Goal: Task Accomplishment & Management: Use online tool/utility

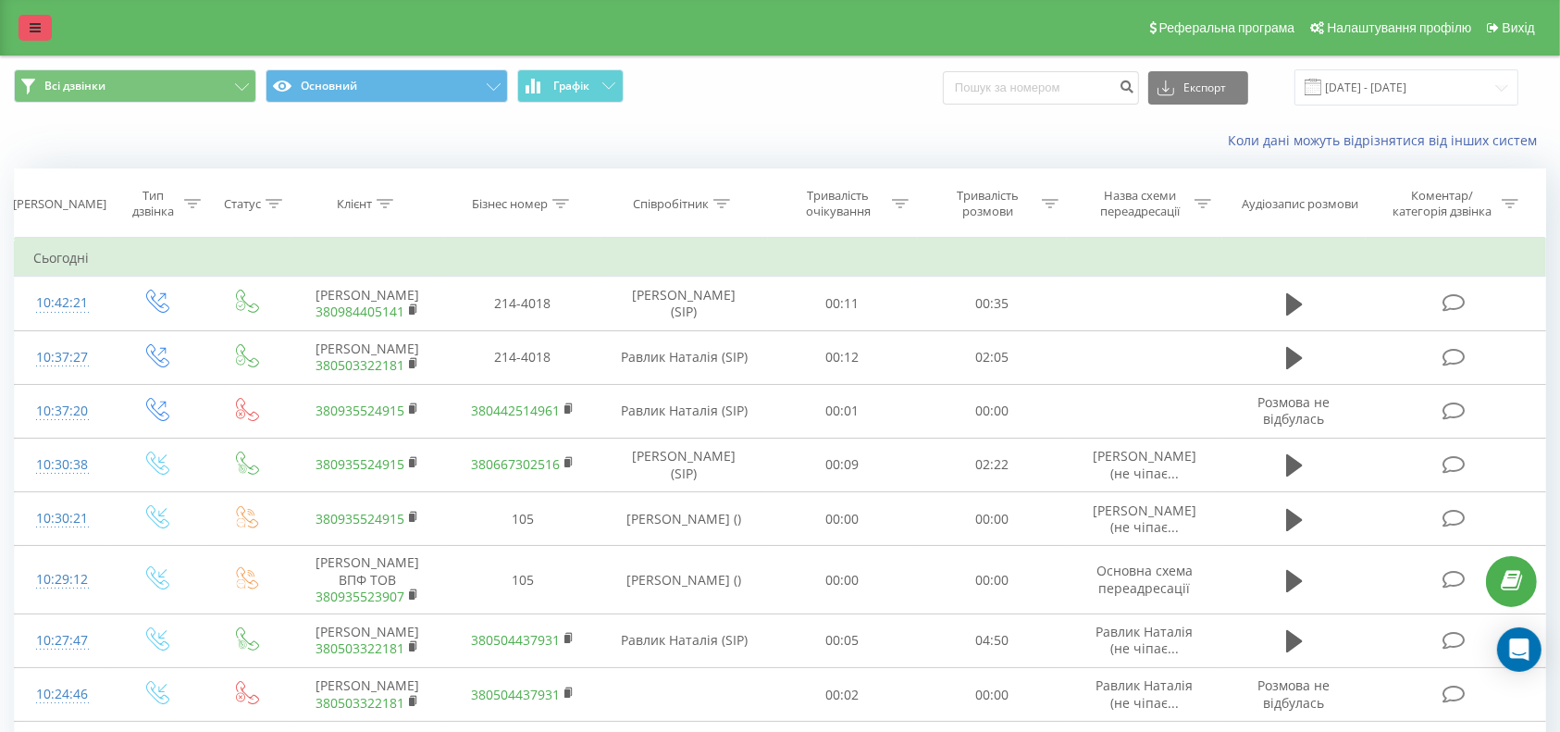
click at [27, 29] on link at bounding box center [35, 28] width 33 height 26
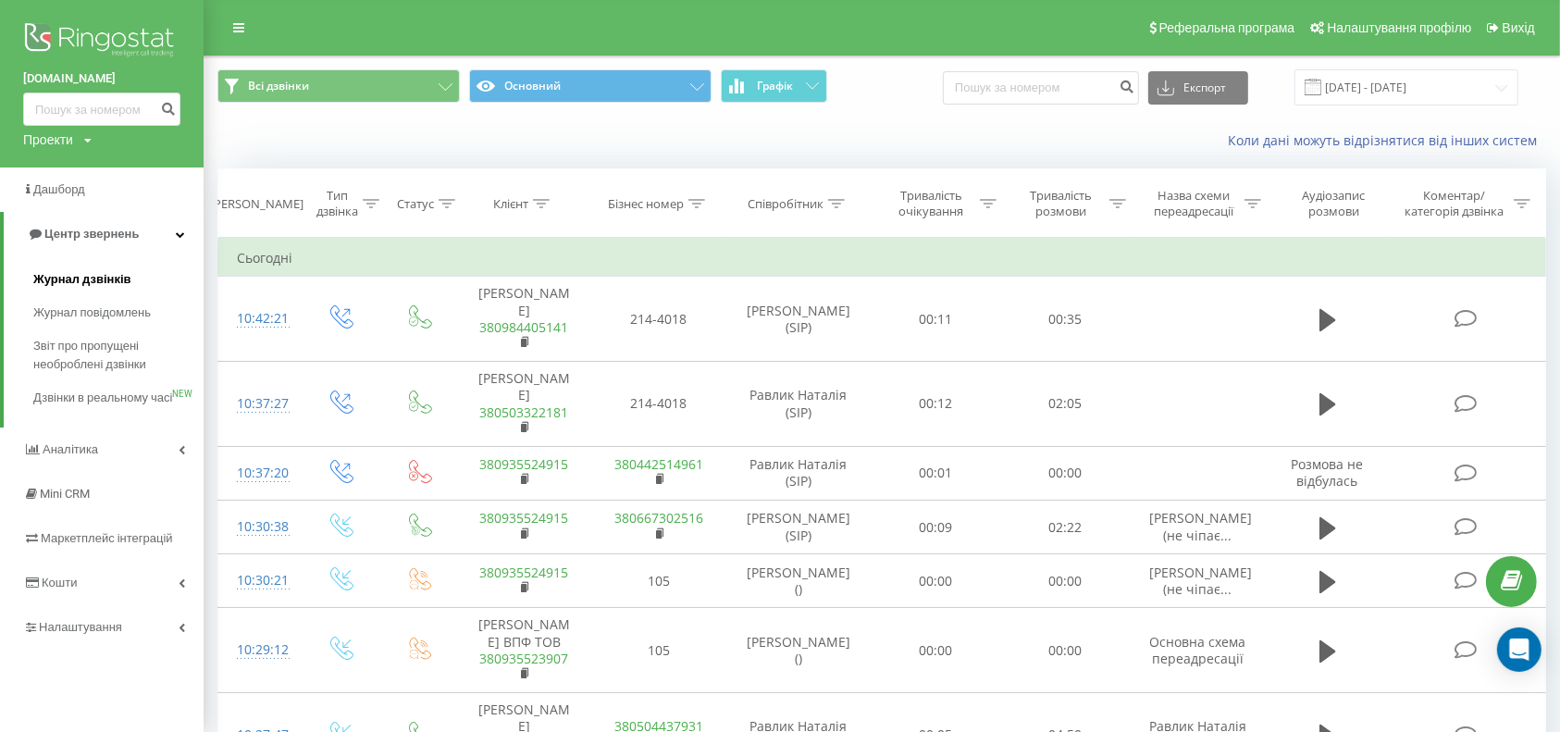
click at [59, 268] on link "Журнал дзвінків" at bounding box center [118, 279] width 170 height 33
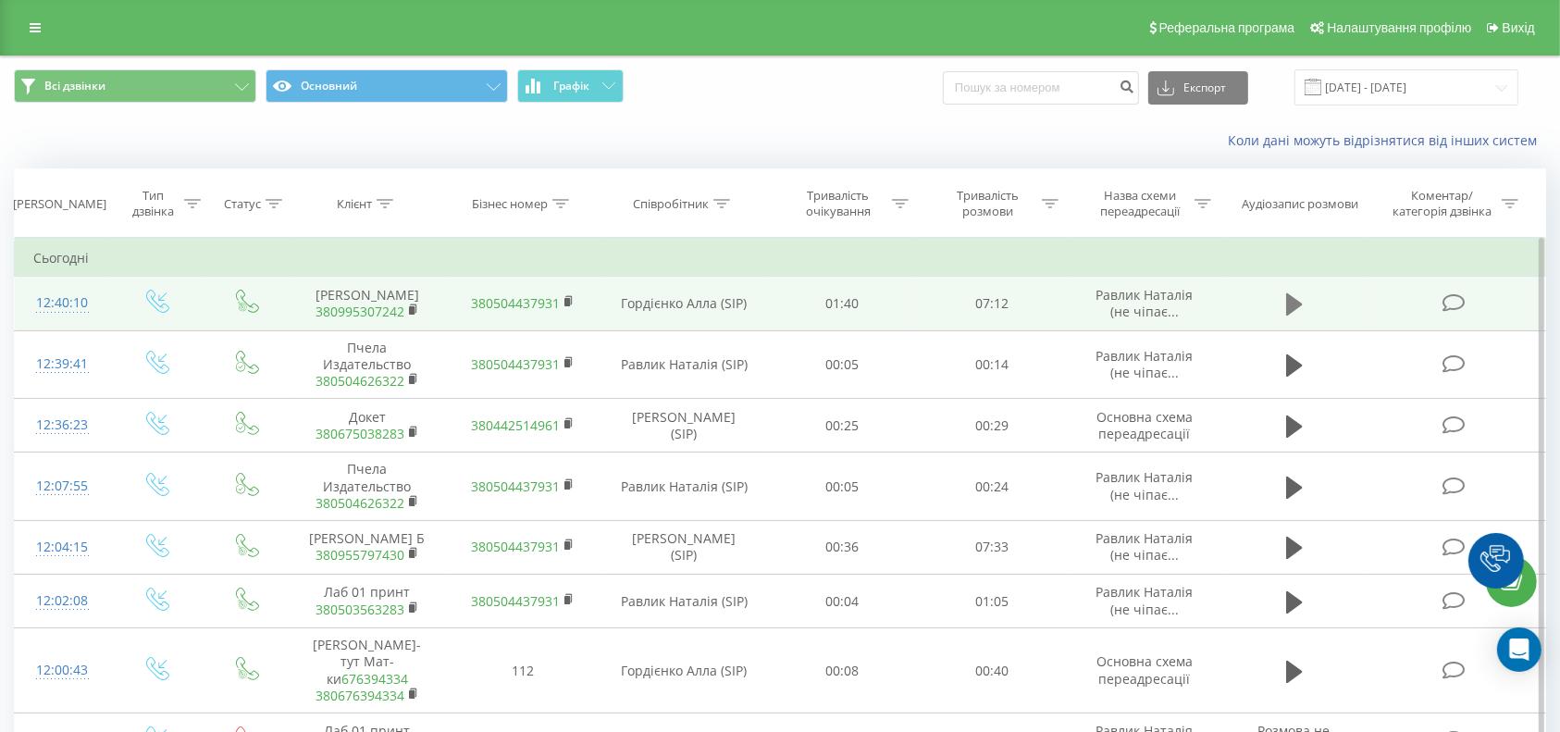
click at [1299, 304] on icon at bounding box center [1294, 304] width 17 height 26
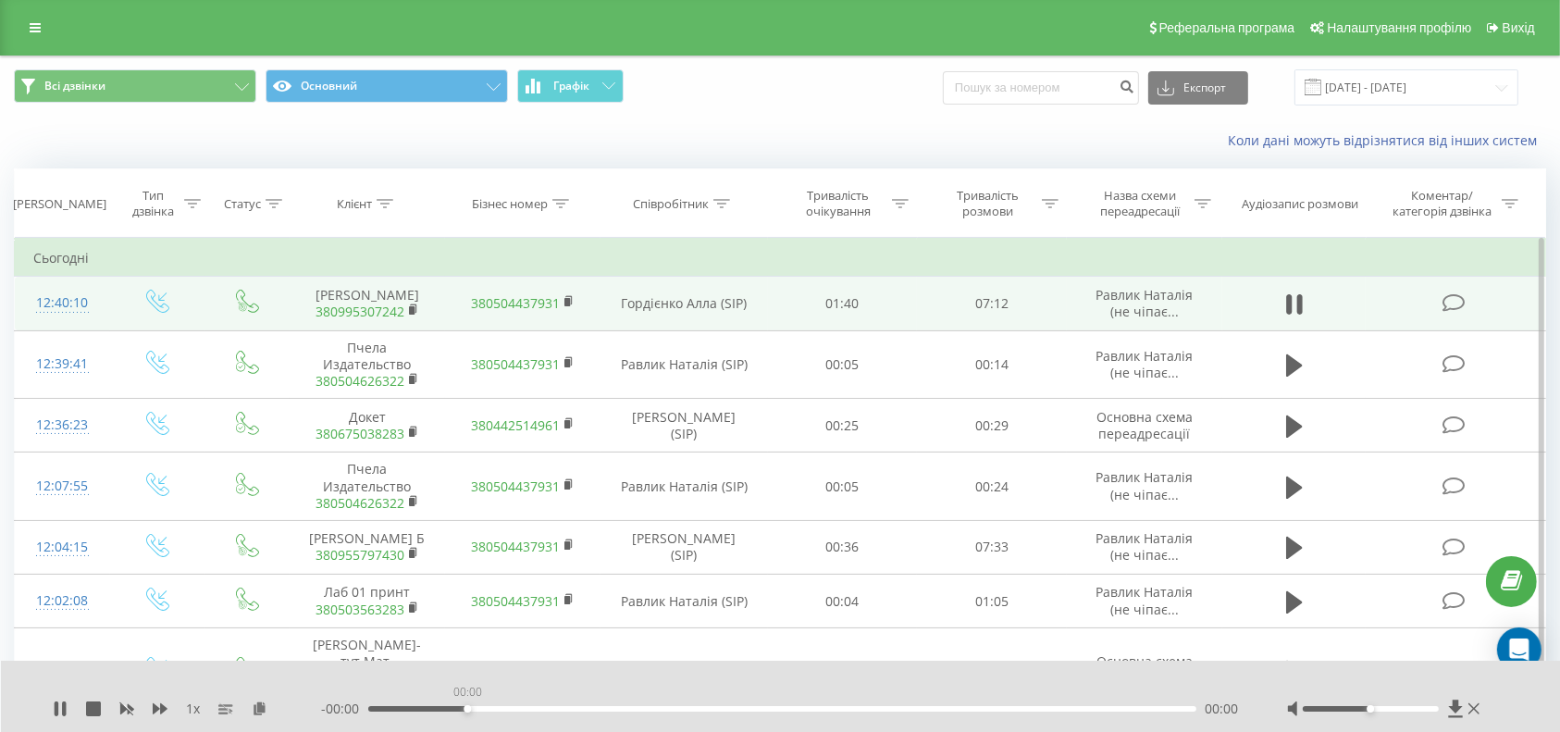
click at [466, 707] on div "00:00" at bounding box center [782, 709] width 828 height 6
click at [424, 709] on div "00:03" at bounding box center [782, 709] width 828 height 6
click at [476, 704] on div "- 06:43 00:29 00:29" at bounding box center [781, 709] width 920 height 19
click at [713, 704] on div "- 06:42 00:30 00:30" at bounding box center [781, 709] width 920 height 19
drag, startPoint x: 765, startPoint y: 713, endPoint x: 778, endPoint y: 706, distance: 14.5
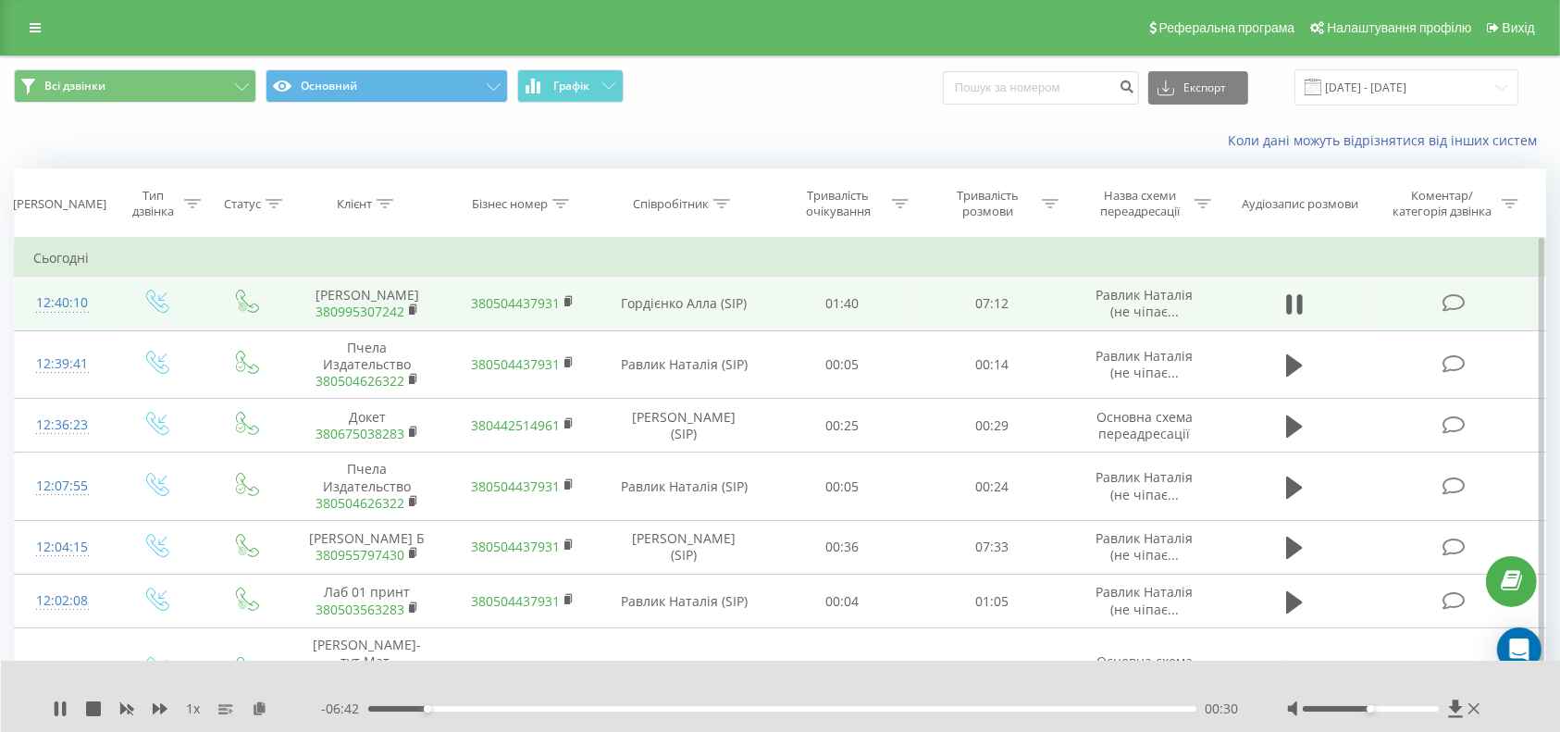
click at [766, 713] on div "- 06:42 00:30 00:30" at bounding box center [781, 709] width 920 height 19
click at [778, 706] on div "00:31" at bounding box center [782, 709] width 828 height 6
click at [802, 708] on div "00:00" at bounding box center [782, 709] width 828 height 6
click at [843, 707] on div "03:48" at bounding box center [782, 709] width 828 height 6
click at [874, 709] on div "00:00" at bounding box center [782, 709] width 828 height 6
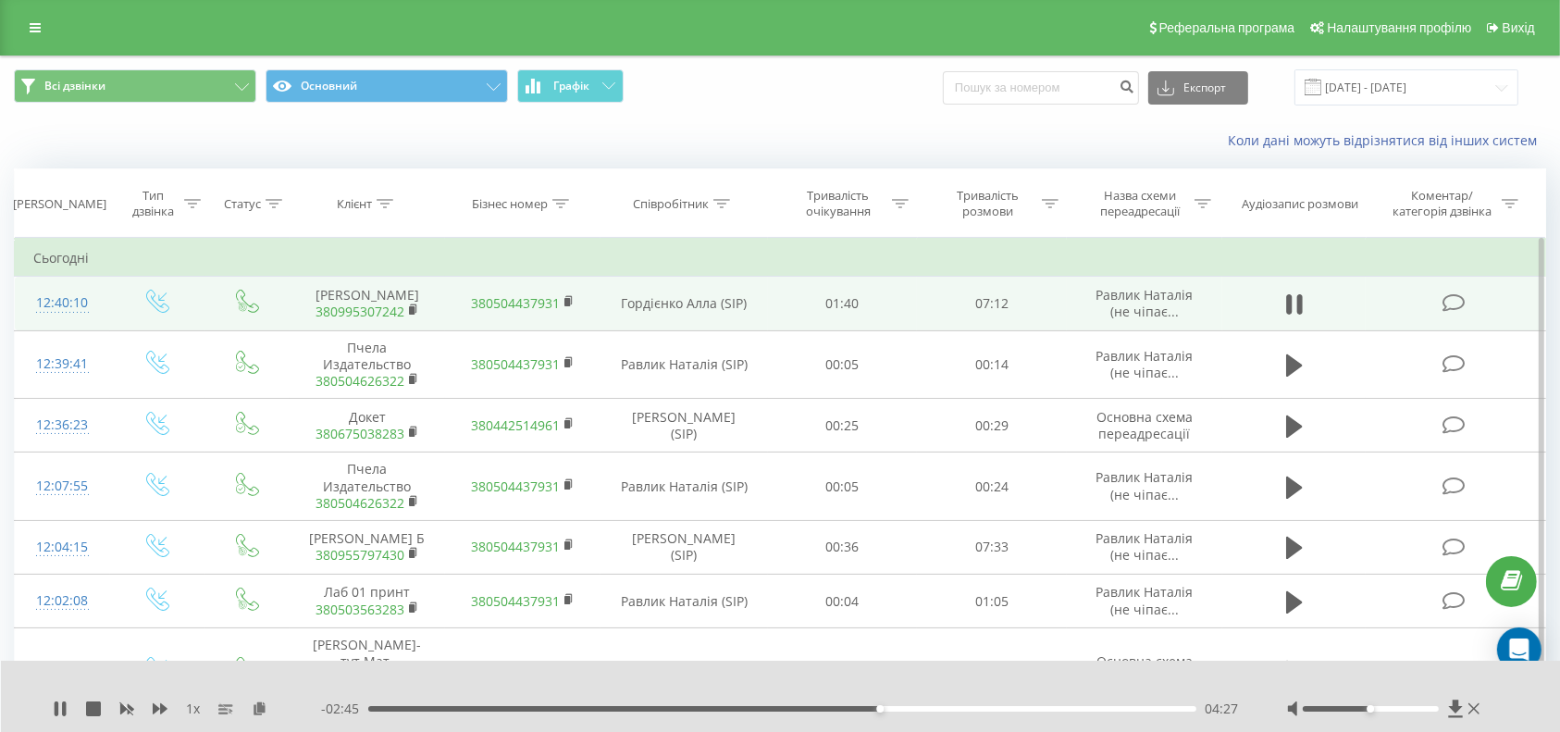
click at [895, 707] on div "04:27" at bounding box center [782, 709] width 828 height 6
click at [938, 704] on div "- 02:37 04:35 04:35" at bounding box center [781, 709] width 920 height 19
click at [938, 710] on div "04:36" at bounding box center [782, 709] width 828 height 6
drag, startPoint x: 973, startPoint y: 710, endPoint x: 1000, endPoint y: 710, distance: 26.8
click at [975, 710] on div "05:16" at bounding box center [782, 709] width 828 height 6
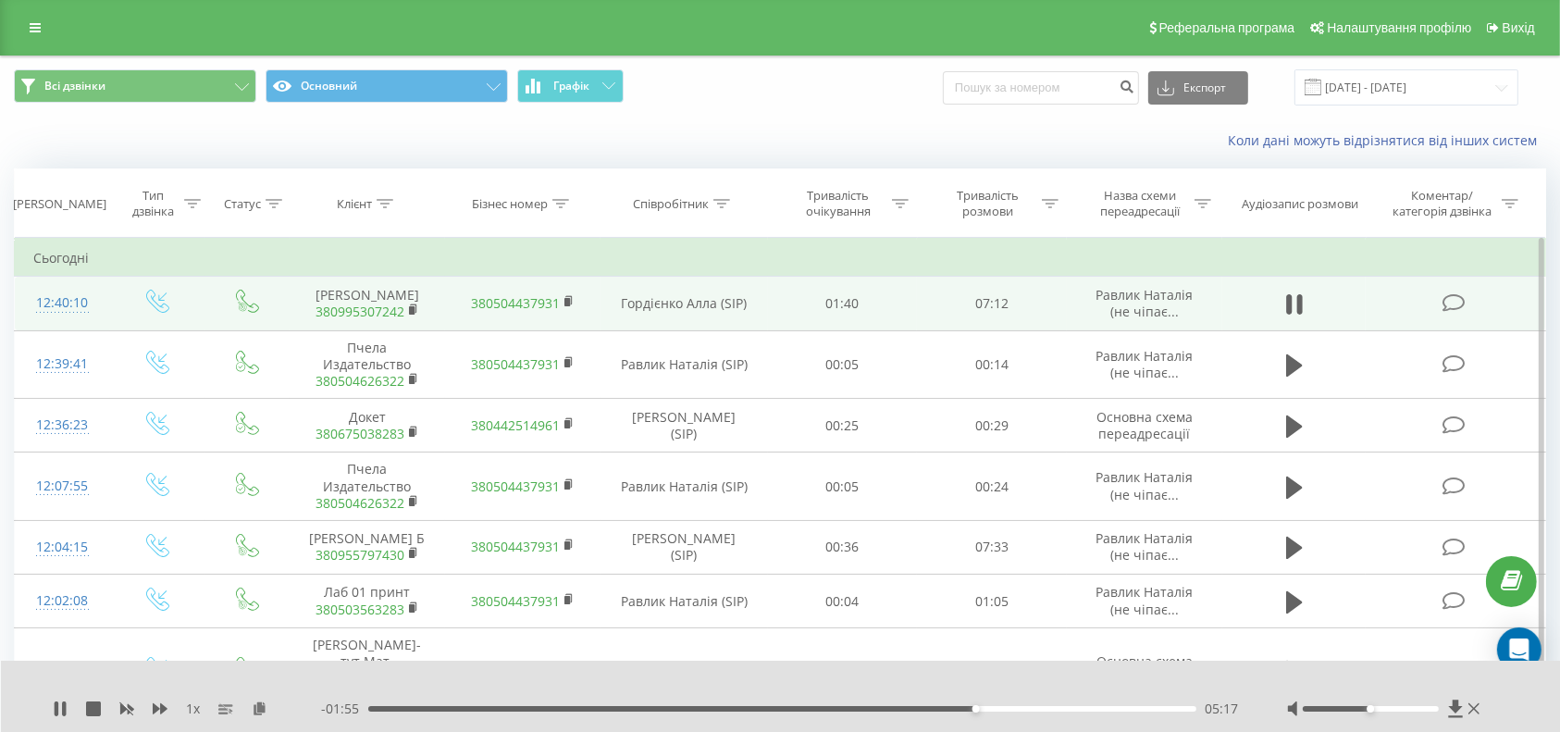
click at [1004, 708] on div "05:17" at bounding box center [782, 709] width 828 height 6
click at [1034, 710] on div "05:32" at bounding box center [782, 709] width 828 height 6
click at [1066, 707] on div "05:57" at bounding box center [782, 709] width 828 height 6
click at [815, 705] on div "- 00:51 06:21 06:21" at bounding box center [781, 709] width 920 height 19
click at [815, 707] on div "- 00:51 06:21 06:21" at bounding box center [781, 709] width 920 height 19
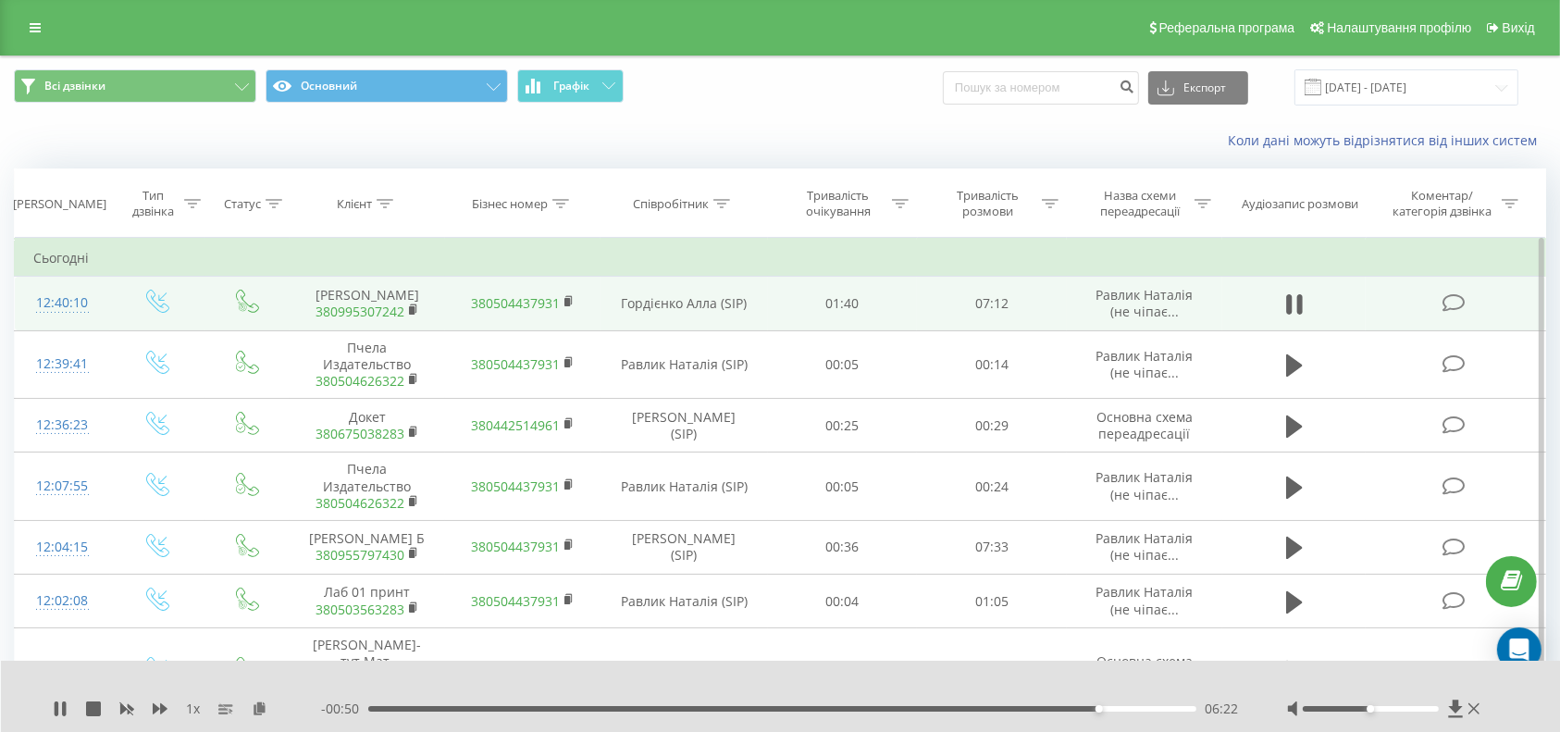
click at [812, 710] on div "06:22" at bounding box center [782, 709] width 828 height 6
click at [660, 707] on div "03:55" at bounding box center [782, 709] width 828 height 6
click at [600, 707] on div "02:01" at bounding box center [782, 709] width 828 height 6
click at [87, 711] on icon at bounding box center [93, 708] width 15 height 15
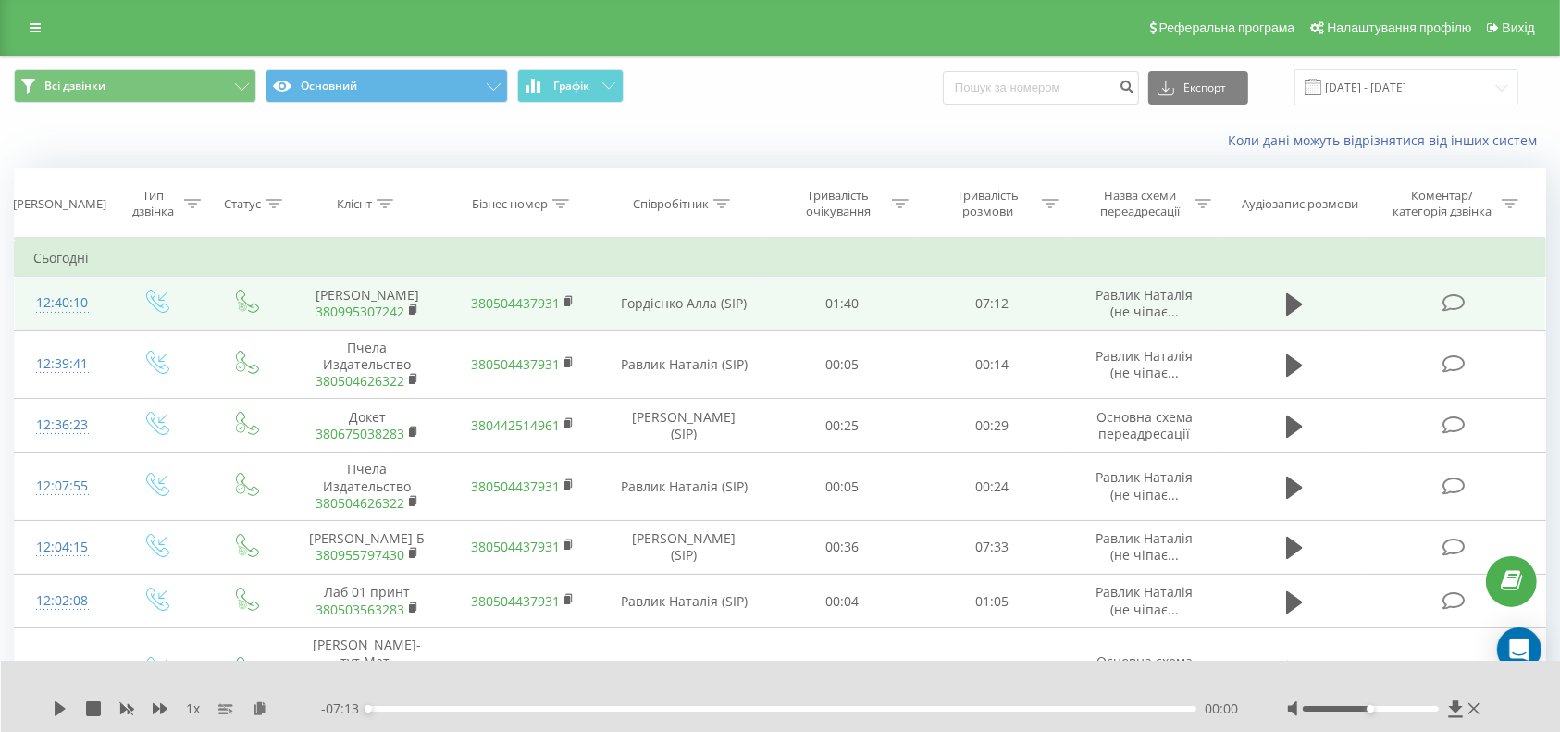
click at [365, 320] on link "380995307242" at bounding box center [360, 312] width 89 height 18
